Goal: Task Accomplishment & Management: Manage account settings

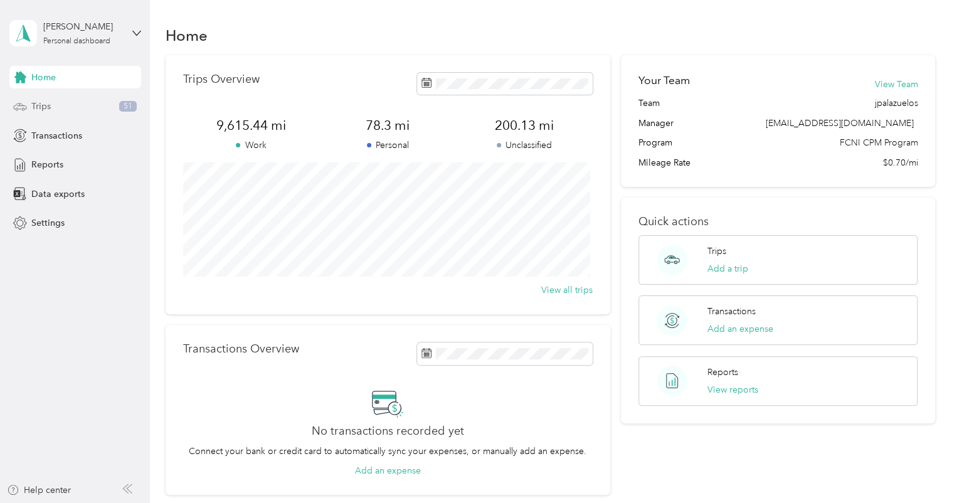
click at [58, 110] on div "Trips 51" at bounding box center [75, 106] width 132 height 23
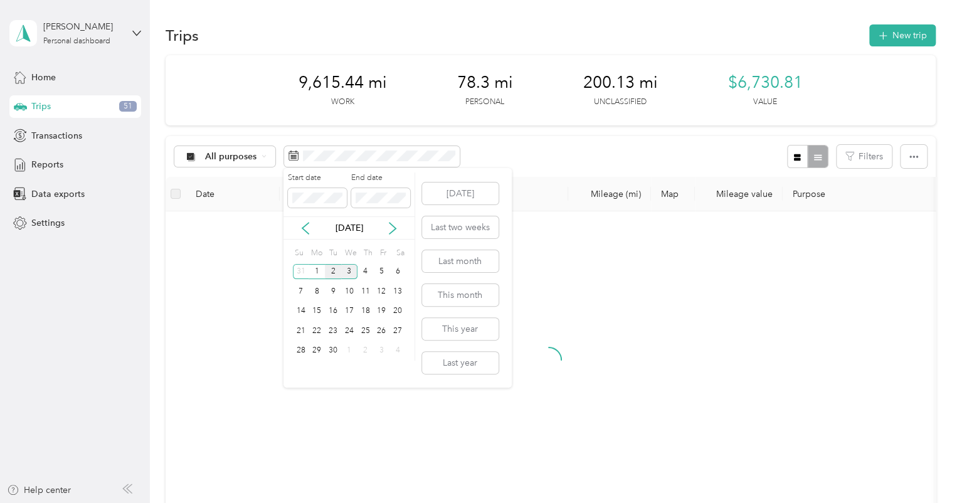
click at [335, 270] on div "2" at bounding box center [333, 272] width 16 height 16
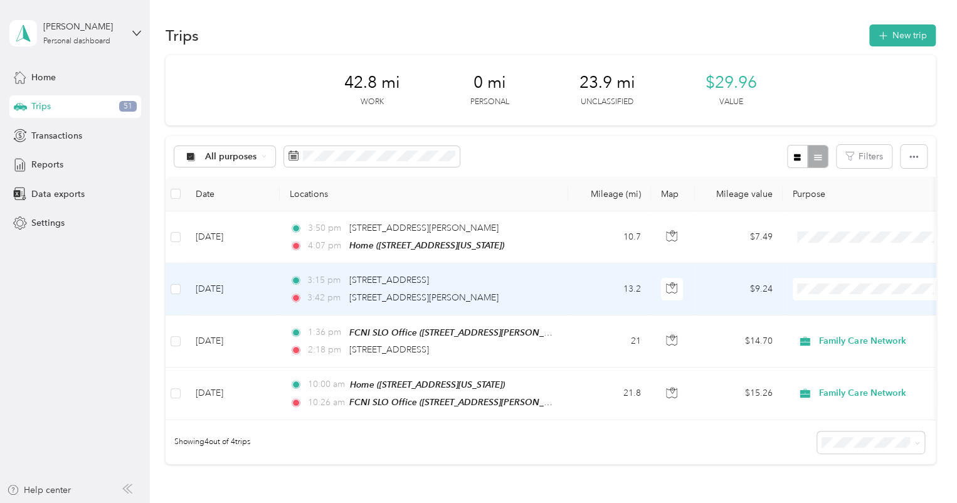
click at [912, 293] on span at bounding box center [869, 289] width 155 height 23
click at [544, 312] on td "3:15 pm [STREET_ADDRESS] 3:42 pm [STREET_ADDRESS][PERSON_NAME]" at bounding box center [424, 288] width 288 height 51
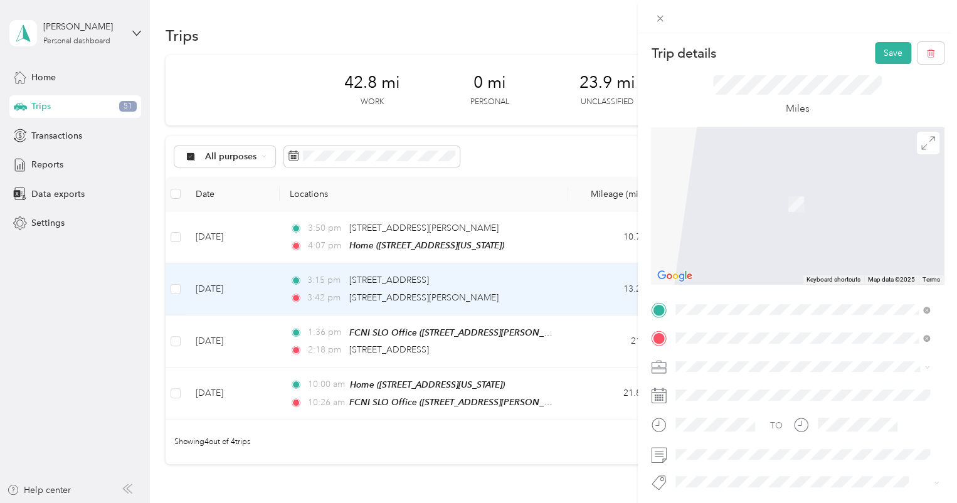
click at [763, 206] on div "Home [STREET_ADDRESS][US_STATE]" at bounding box center [761, 197] width 125 height 26
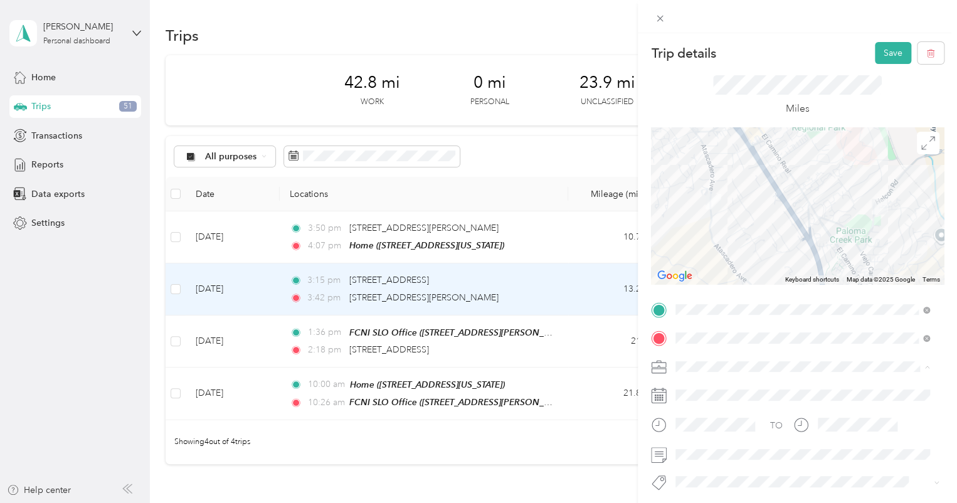
click at [713, 384] on span "Family Care Network" at bounding box center [721, 388] width 82 height 11
click at [713, 449] on span "Fsp Tay" at bounding box center [701, 449] width 26 height 11
click at [875, 58] on button "Save" at bounding box center [892, 53] width 36 height 22
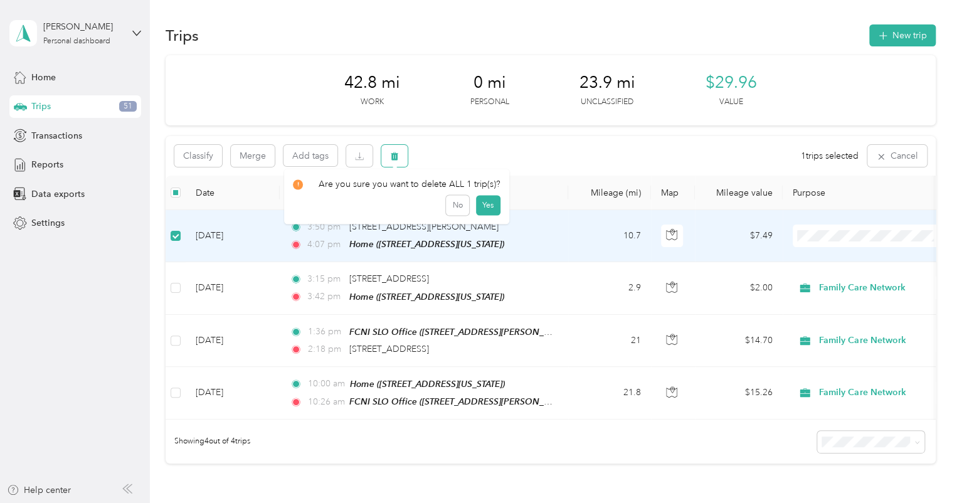
click at [404, 155] on button "button" at bounding box center [394, 156] width 26 height 22
click at [487, 208] on button "Yes" at bounding box center [487, 208] width 24 height 20
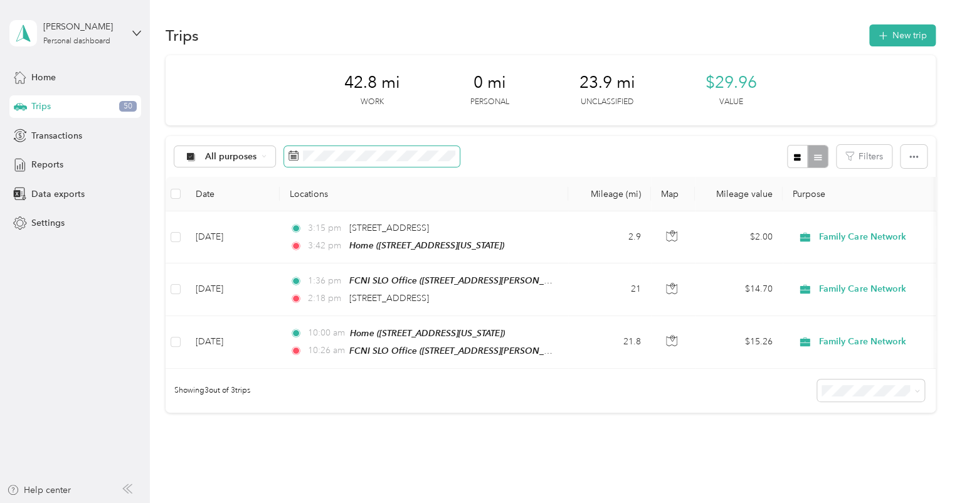
drag, startPoint x: 411, startPoint y: 162, endPoint x: 401, endPoint y: 179, distance: 20.2
click at [411, 162] on span at bounding box center [372, 156] width 176 height 21
click at [335, 162] on span at bounding box center [372, 156] width 176 height 21
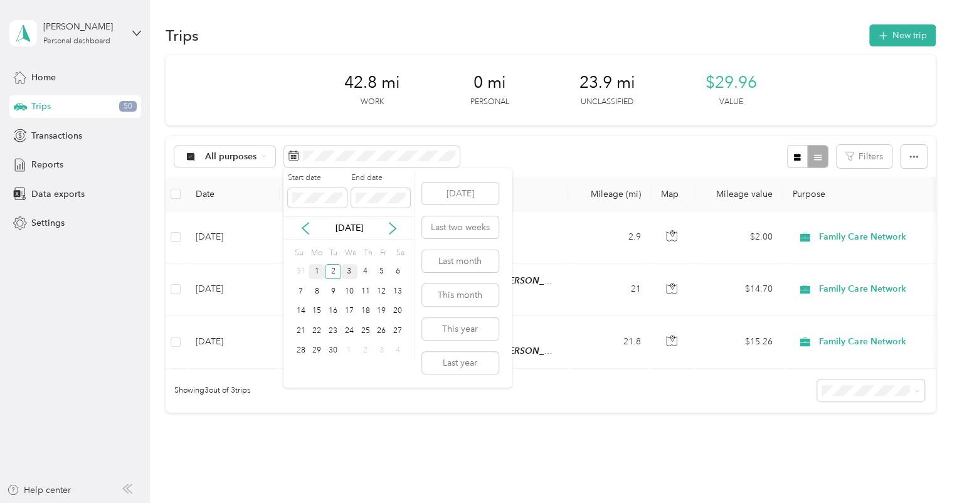
click at [318, 274] on div "1" at bounding box center [316, 272] width 16 height 16
click at [320, 274] on div "1" at bounding box center [316, 272] width 16 height 16
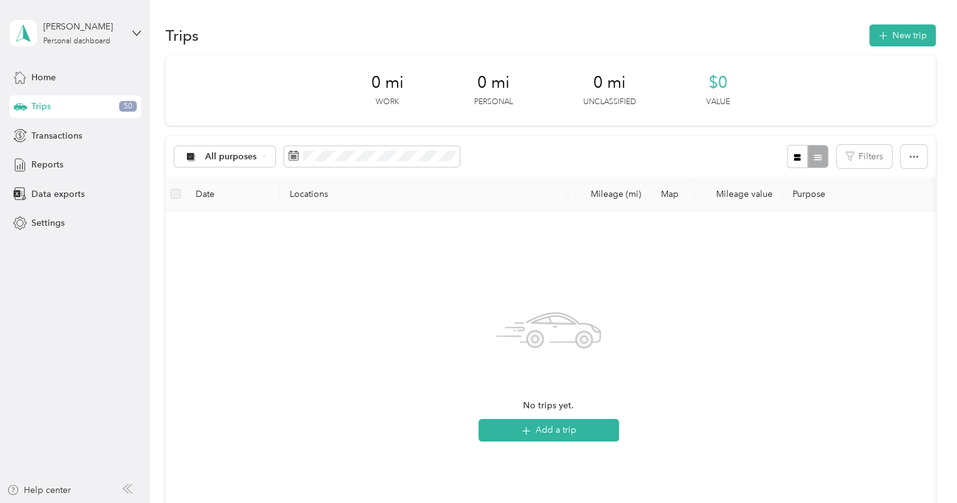
click at [297, 73] on div "0 mi Work 0 mi Personal 0 mi Unclassified $0 Value" at bounding box center [550, 90] width 770 height 70
